Goal: Information Seeking & Learning: Check status

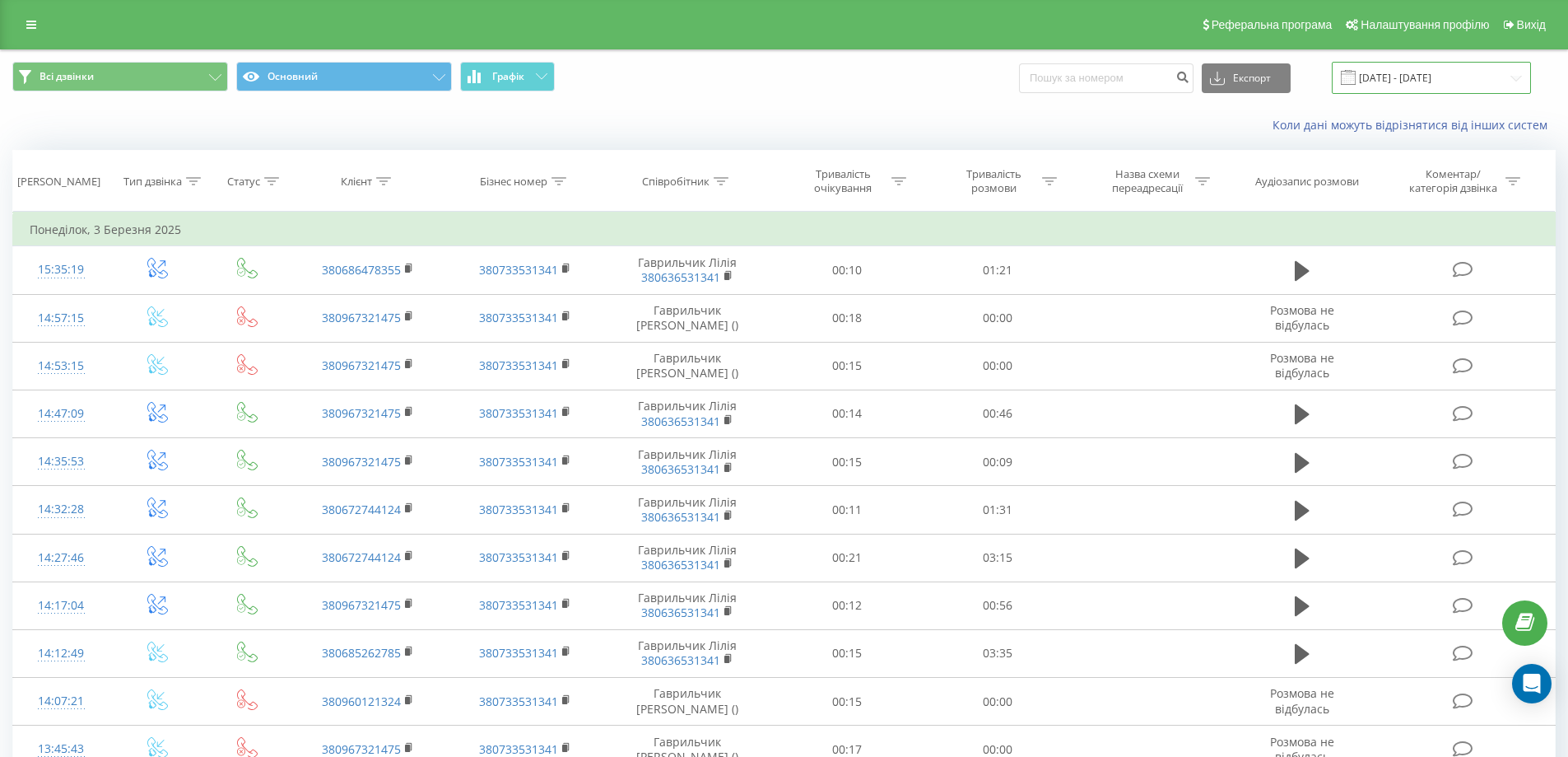
click at [1517, 79] on input "[DATE] - [DATE]" at bounding box center [1431, 77] width 200 height 32
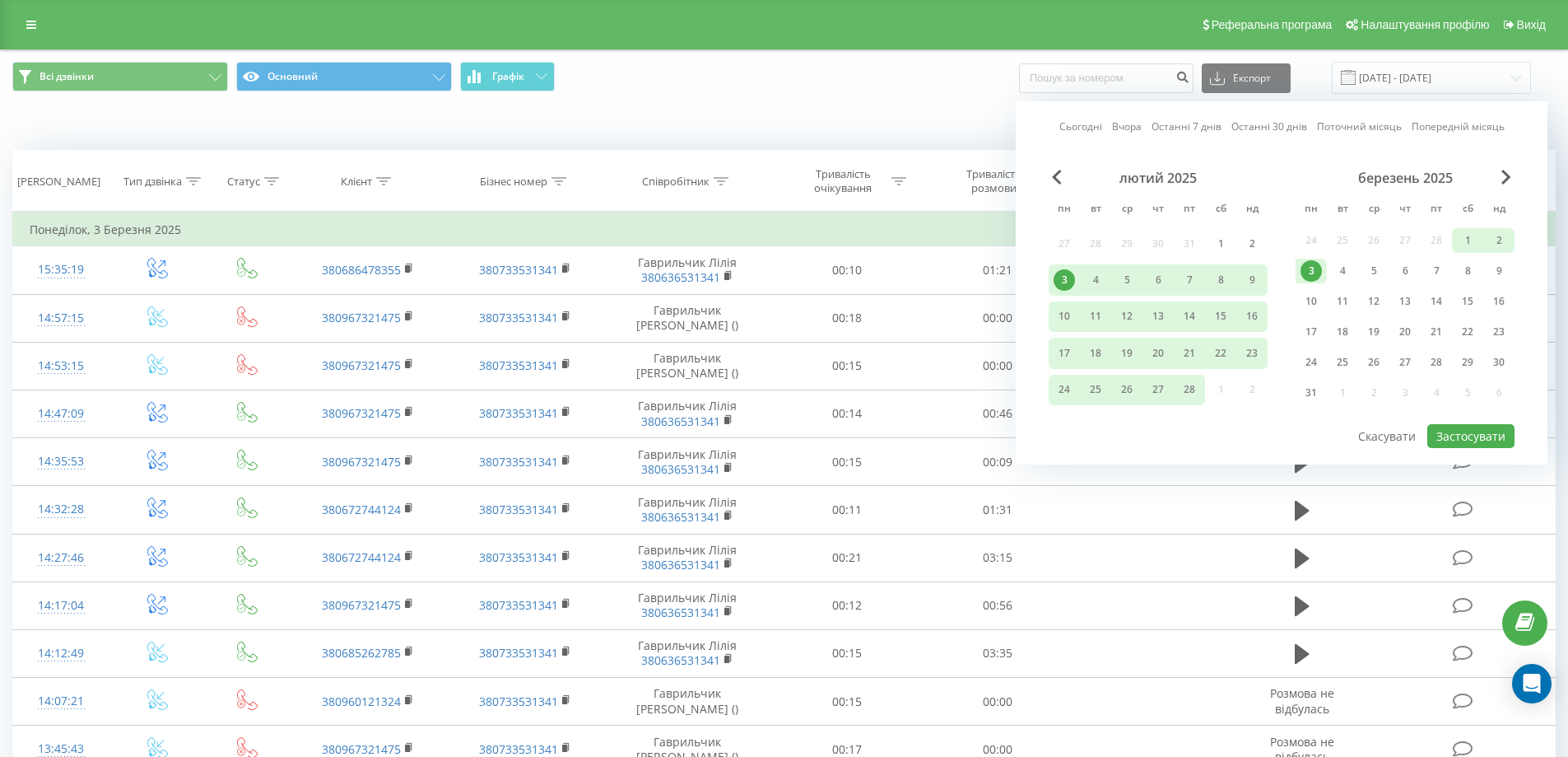
click at [1361, 127] on link "Поточний місяць" at bounding box center [1358, 126] width 84 height 16
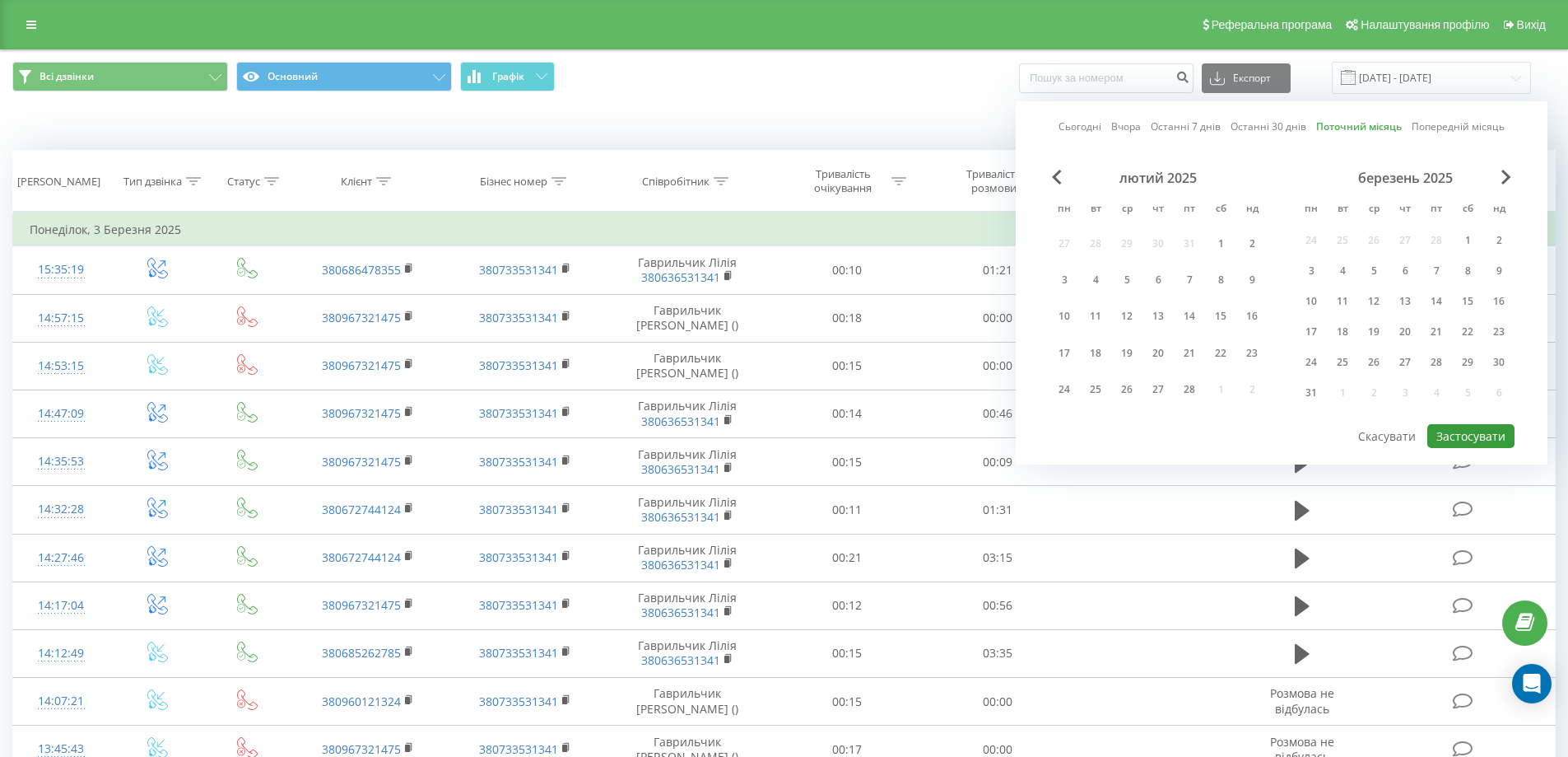
click at [1481, 430] on button "Застосувати" at bounding box center [1471, 436] width 87 height 24
type input "[DATE] - [DATE]"
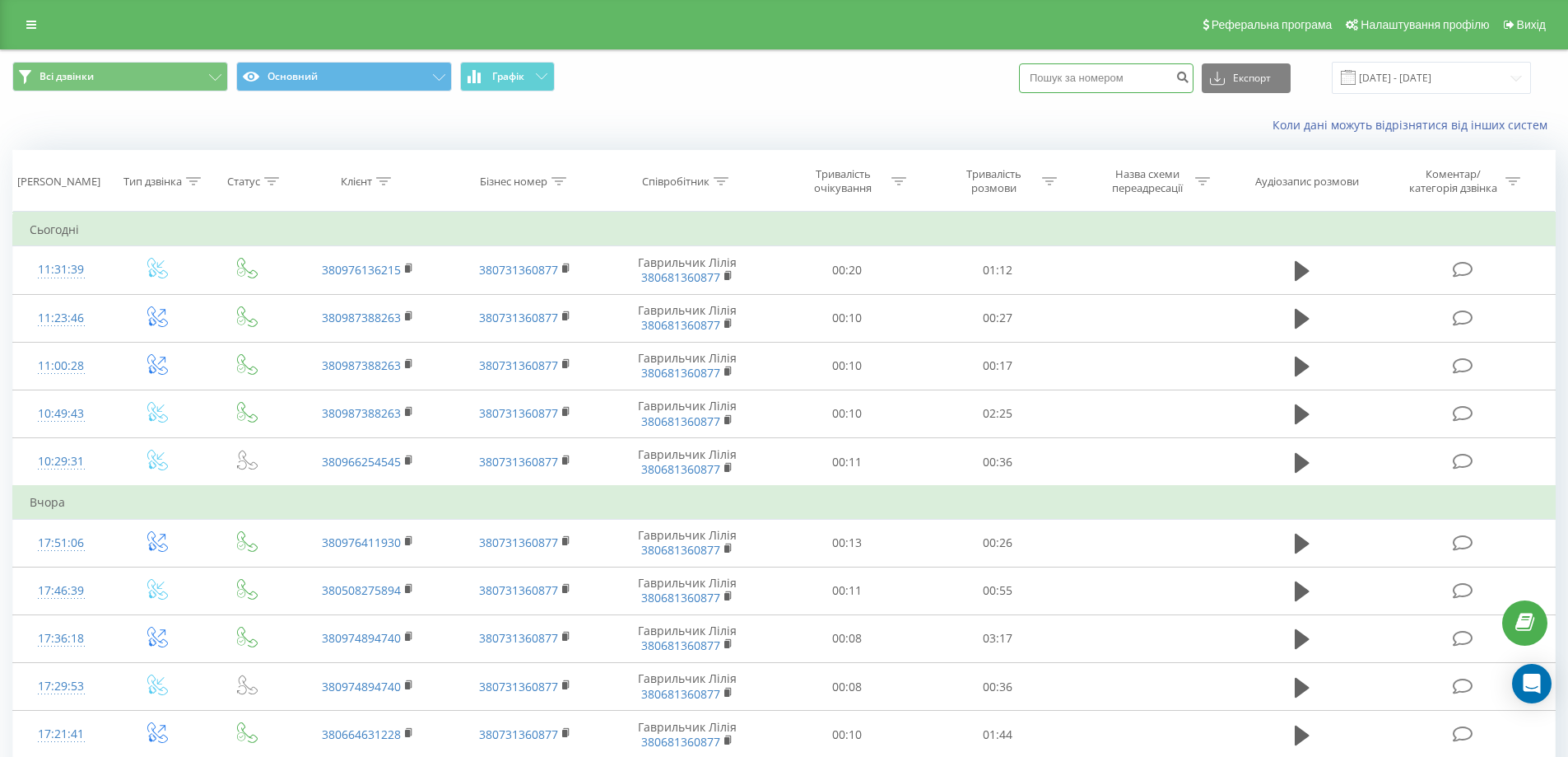
click at [1119, 82] on input at bounding box center [1106, 78] width 175 height 30
paste input "0982342202"
type input "0982342202"
click at [1189, 71] on icon "submit" at bounding box center [1182, 75] width 14 height 10
